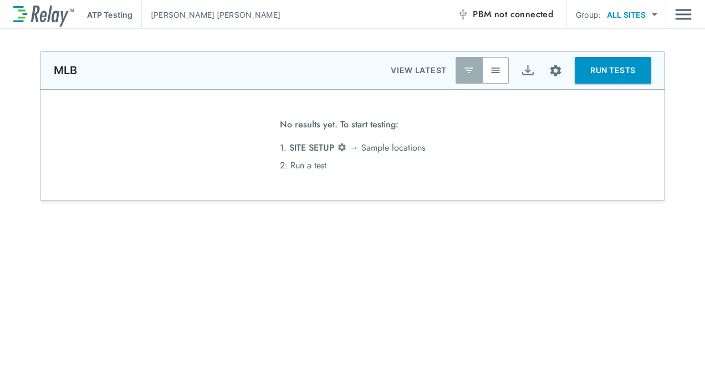
click at [653, 12] on body "**********" at bounding box center [352, 195] width 705 height 391
drag, startPoint x: 612, startPoint y: 101, endPoint x: 531, endPoint y: 117, distance: 82.9
click at [611, 102] on div at bounding box center [352, 195] width 705 height 391
click at [552, 71] on img "Site setup" at bounding box center [555, 71] width 14 height 14
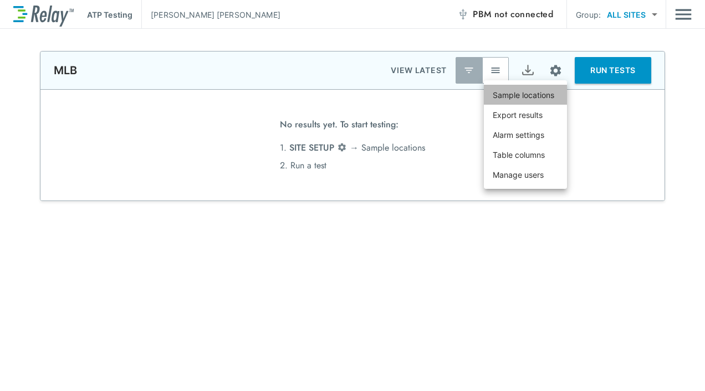
click at [531, 92] on p "Sample locations" at bounding box center [522, 95] width 61 height 12
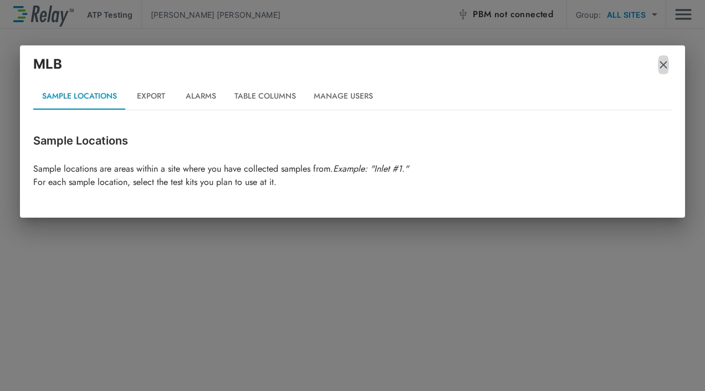
click at [661, 69] on img "button" at bounding box center [662, 64] width 11 height 11
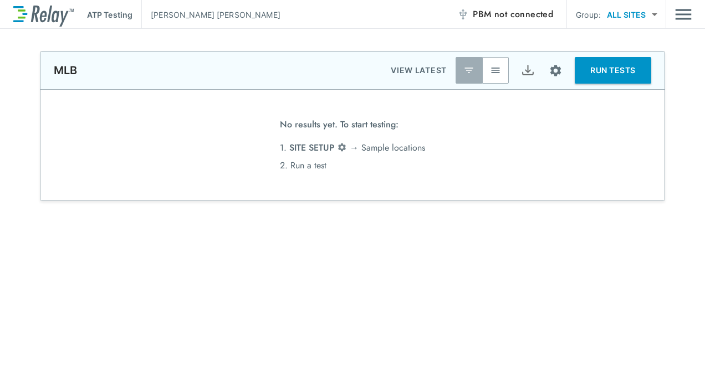
click at [516, 14] on span "not connected" at bounding box center [523, 14] width 59 height 13
click at [495, 12] on span "not connected" at bounding box center [523, 14] width 59 height 13
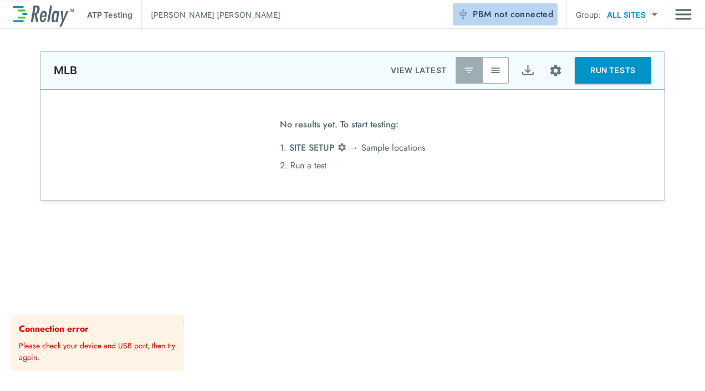
click at [495, 13] on span "not connected" at bounding box center [523, 14] width 59 height 13
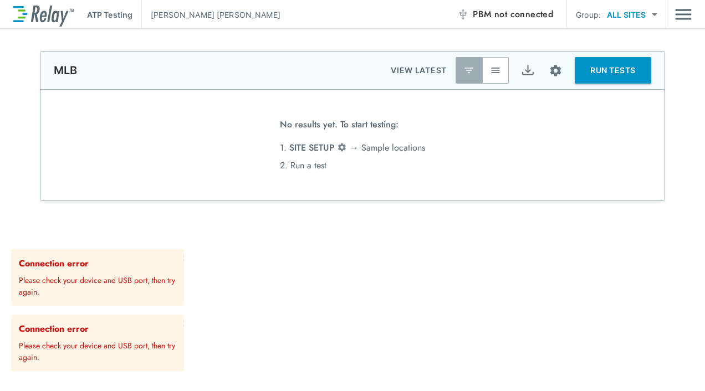
click at [654, 11] on body "**********" at bounding box center [352, 195] width 705 height 391
click at [627, 59] on li "ALL SITES" at bounding box center [631, 63] width 66 height 20
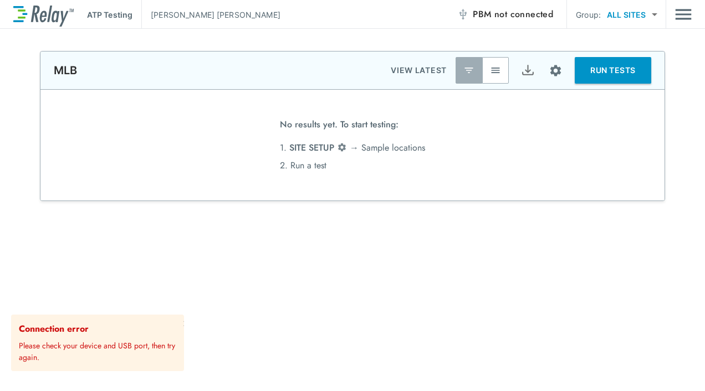
click at [648, 6] on body "**********" at bounding box center [352, 195] width 705 height 391
click at [618, 41] on li "SHARED" at bounding box center [631, 43] width 66 height 20
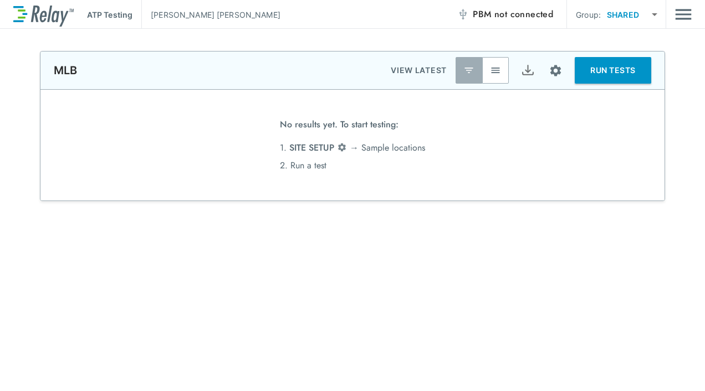
click at [642, 15] on body "**********" at bounding box center [352, 195] width 705 height 391
click at [628, 59] on li "ALL SITES" at bounding box center [631, 63] width 66 height 20
type input "*********"
click at [548, 71] on img "Site setup" at bounding box center [555, 71] width 14 height 14
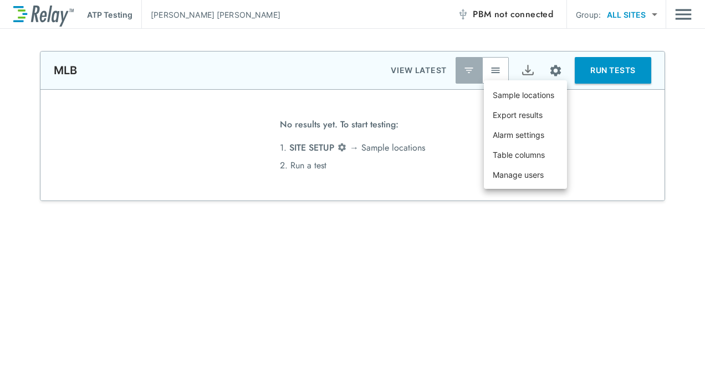
click at [520, 176] on p "Manage users" at bounding box center [517, 175] width 51 height 12
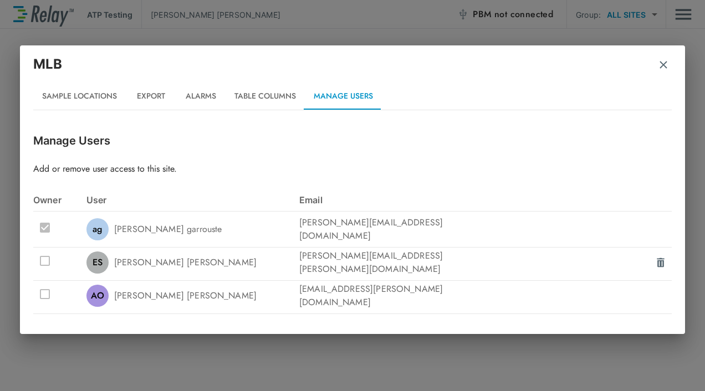
click at [43, 258] on div at bounding box center [59, 262] width 53 height 27
click at [39, 260] on div at bounding box center [59, 262] width 53 height 27
click at [43, 258] on div at bounding box center [59, 262] width 53 height 27
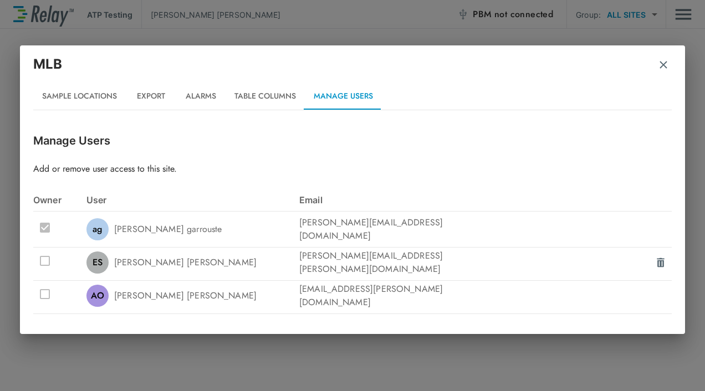
click at [43, 258] on div at bounding box center [59, 262] width 53 height 27
click at [102, 258] on div "ES" at bounding box center [97, 262] width 22 height 22
click at [260, 98] on button "Table Columns" at bounding box center [264, 96] width 79 height 27
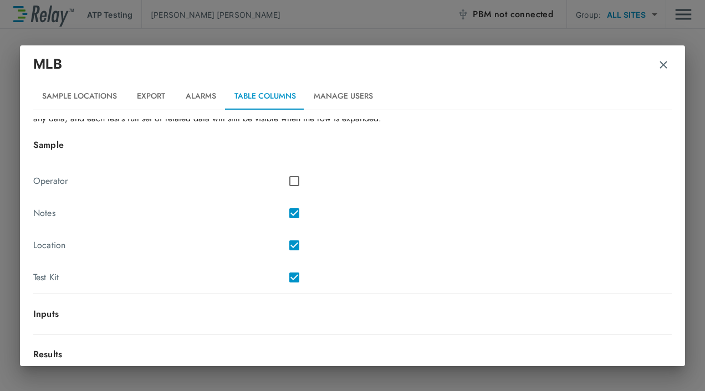
scroll to position [73, 0]
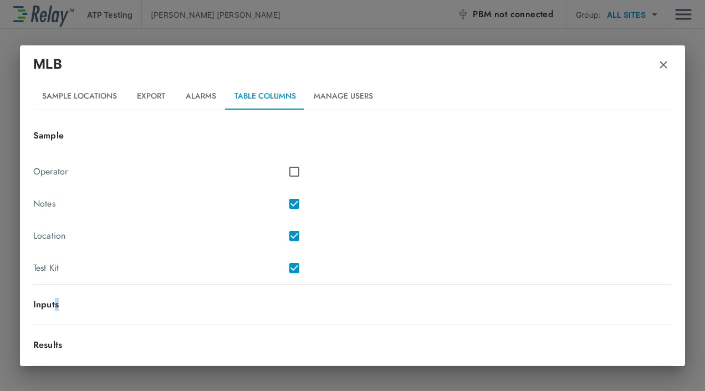
click at [56, 306] on p "Inputs" at bounding box center [352, 304] width 638 height 13
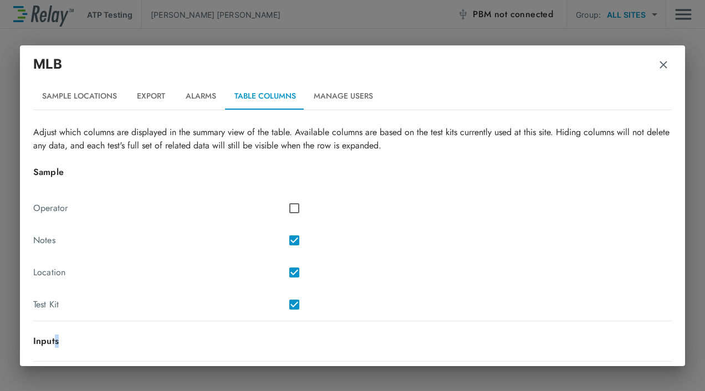
click at [143, 95] on button "Export" at bounding box center [151, 96] width 50 height 27
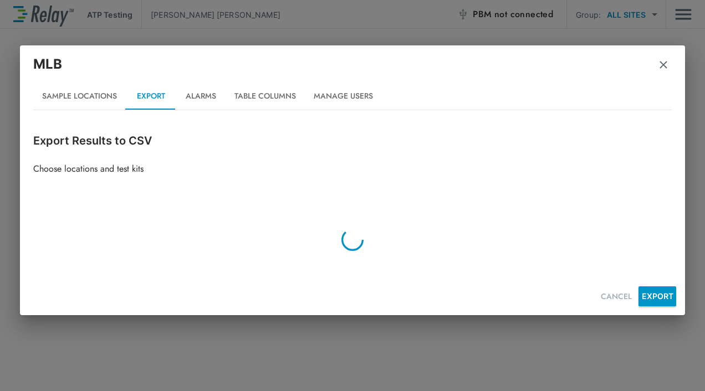
scroll to position [0, 0]
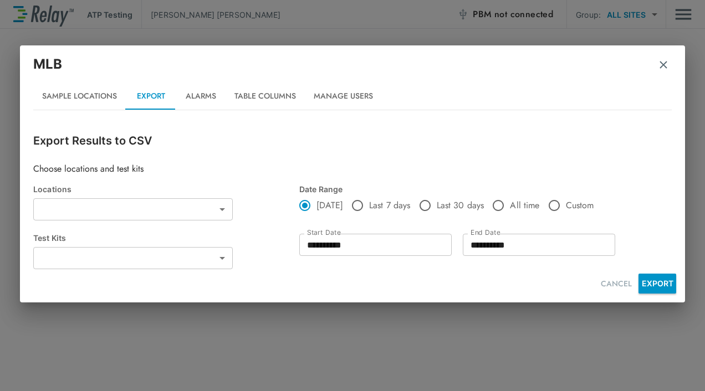
click at [99, 103] on button "Sample Locations" at bounding box center [79, 96] width 92 height 27
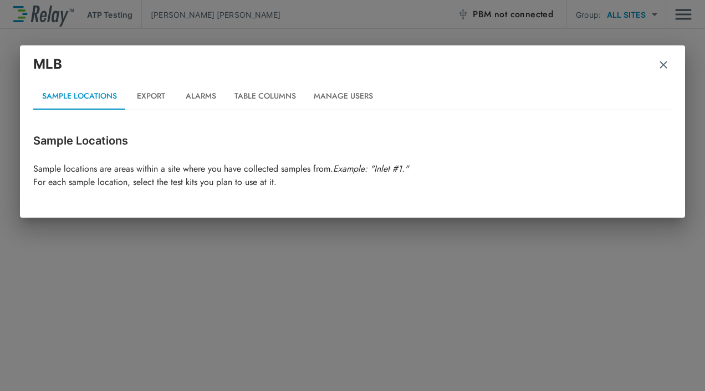
click at [298, 192] on div at bounding box center [352, 193] width 638 height 9
click at [176, 182] on p "Sample locations are areas within a site where you have collected samples from.…" at bounding box center [352, 175] width 638 height 27
click at [74, 153] on div "Sample Locations Sample locations are areas within a site where you have collec…" at bounding box center [352, 164] width 638 height 65
click at [92, 137] on p "Sample Locations" at bounding box center [352, 140] width 638 height 17
click at [662, 72] on button "button" at bounding box center [662, 65] width 11 height 28
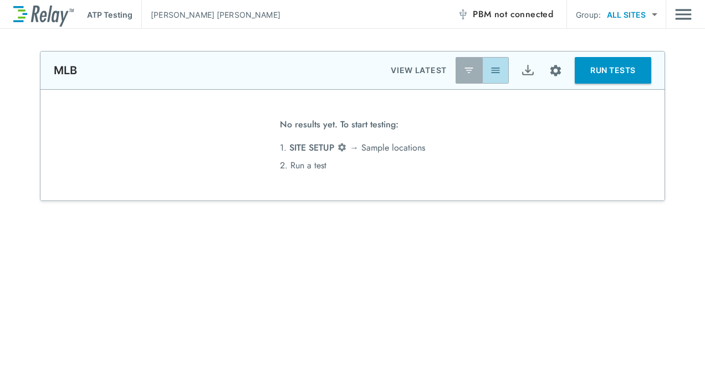
click at [493, 73] on img "button" at bounding box center [495, 70] width 11 height 11
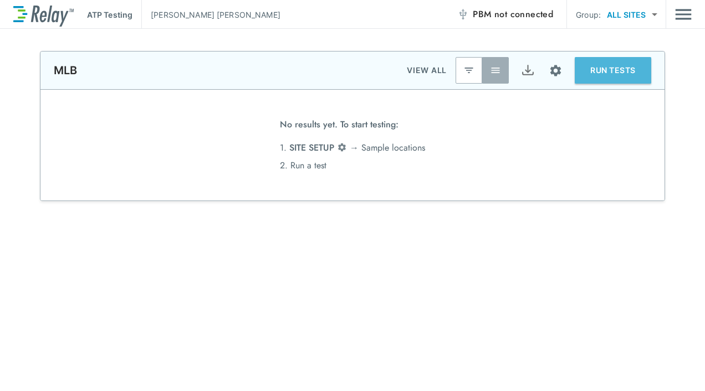
click at [595, 71] on button "RUN TESTS" at bounding box center [612, 70] width 76 height 27
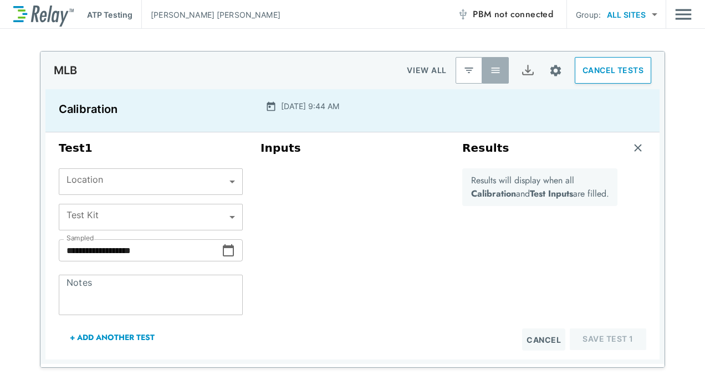
click at [197, 172] on body "**********" at bounding box center [352, 195] width 705 height 391
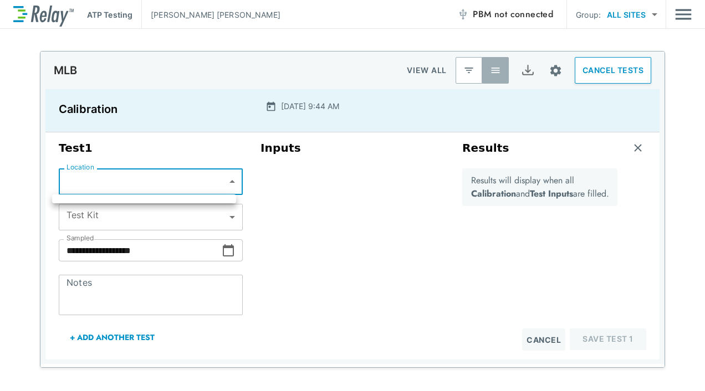
click at [228, 178] on div at bounding box center [352, 195] width 705 height 391
click at [222, 180] on body "**********" at bounding box center [352, 195] width 705 height 391
click at [148, 183] on div at bounding box center [352, 195] width 705 height 391
click at [298, 187] on div "Inputs" at bounding box center [352, 246] width 202 height 218
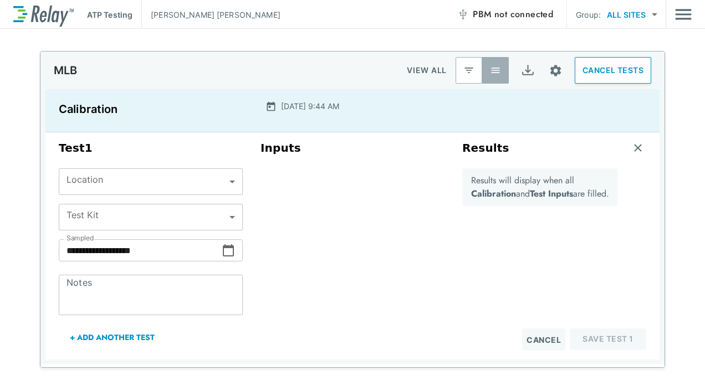
click at [217, 219] on body "**********" at bounding box center [352, 195] width 705 height 391
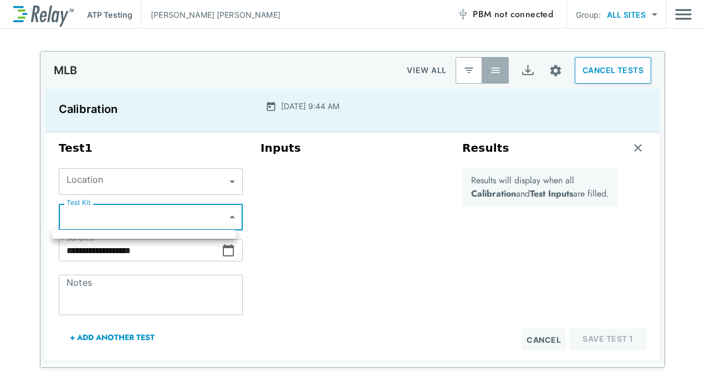
click at [336, 203] on div at bounding box center [352, 195] width 705 height 391
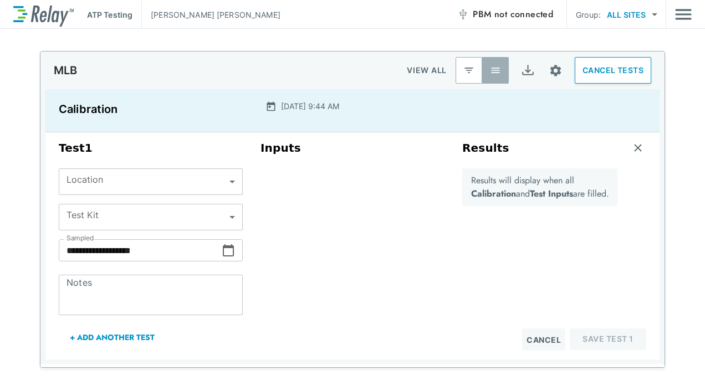
click at [291, 218] on div "Inputs" at bounding box center [352, 246] width 202 height 218
click at [170, 220] on body "**********" at bounding box center [352, 195] width 705 height 391
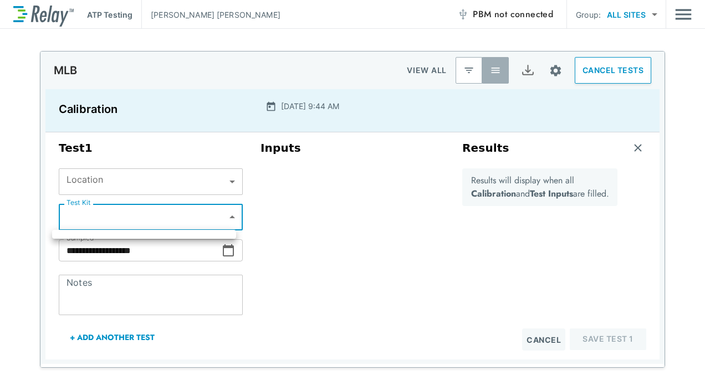
click at [133, 218] on div at bounding box center [352, 195] width 705 height 391
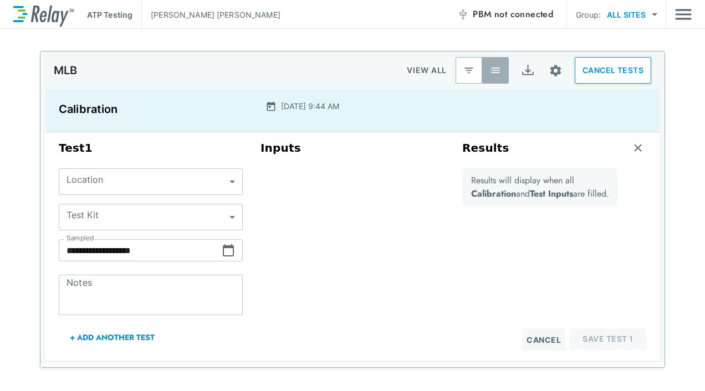
click at [342, 195] on div "Inputs" at bounding box center [352, 246] width 202 height 218
drag, startPoint x: 335, startPoint y: 201, endPoint x: 333, endPoint y: 207, distance: 6.2
click at [333, 207] on div "Inputs" at bounding box center [352, 246] width 202 height 218
click at [73, 66] on p "MLB" at bounding box center [65, 70] width 23 height 13
click at [511, 13] on span "not connected" at bounding box center [523, 14] width 59 height 13
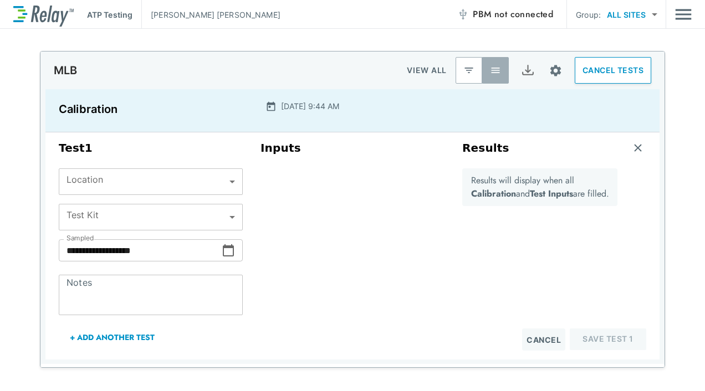
click at [181, 16] on p "[PERSON_NAME]" at bounding box center [216, 15] width 130 height 12
click at [508, 12] on span "not connected" at bounding box center [523, 14] width 59 height 13
